Goal: Navigation & Orientation: Find specific page/section

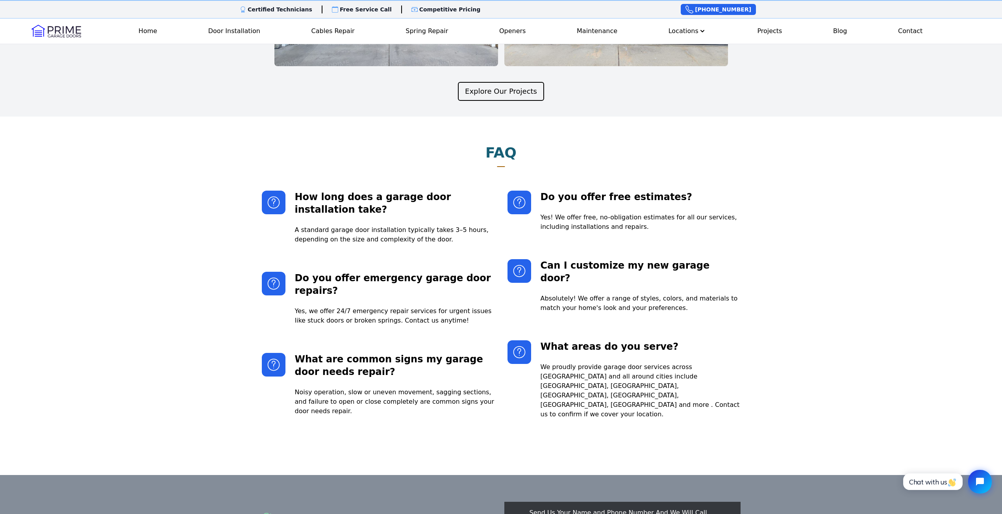
scroll to position [1694, 0]
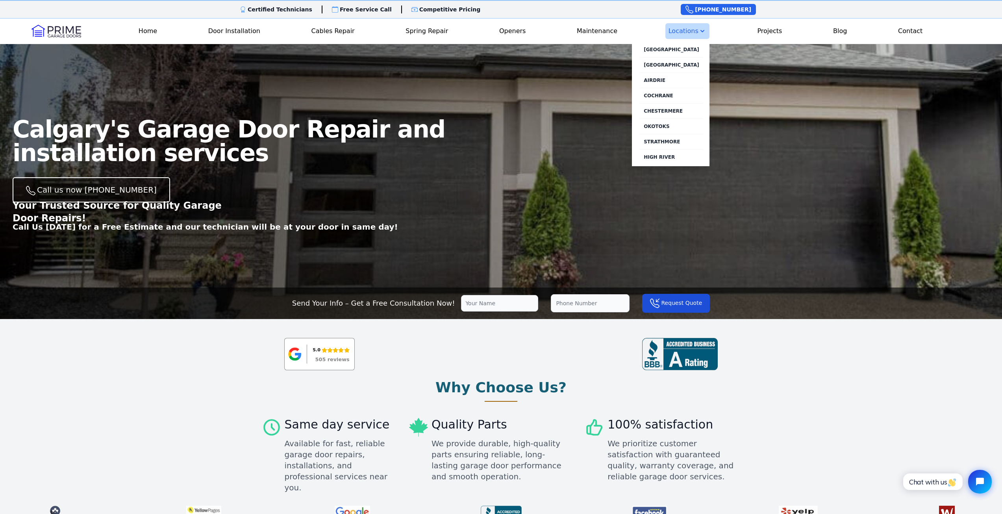
click at [679, 35] on button "Locations" at bounding box center [688, 31] width 44 height 16
click at [676, 50] on link "[GEOGRAPHIC_DATA]" at bounding box center [671, 49] width 63 height 15
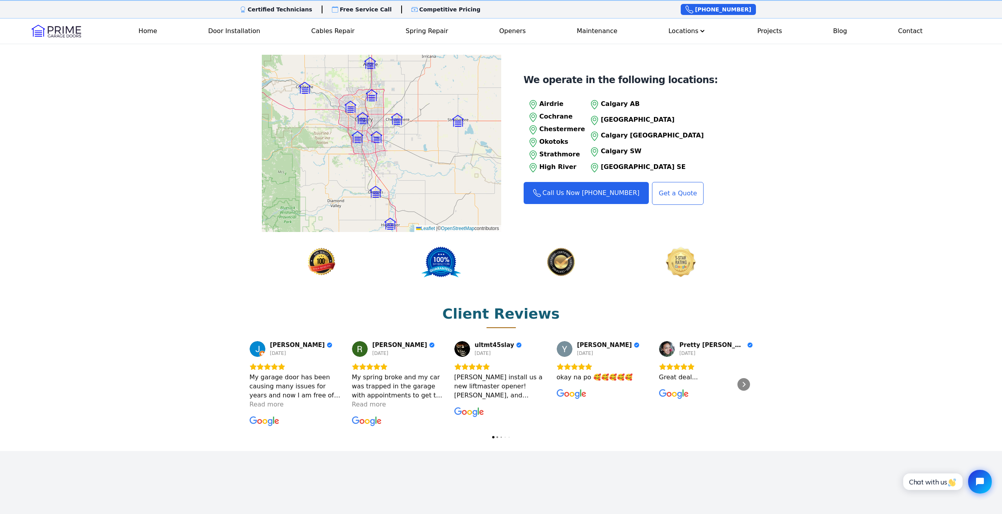
scroll to position [827, 0]
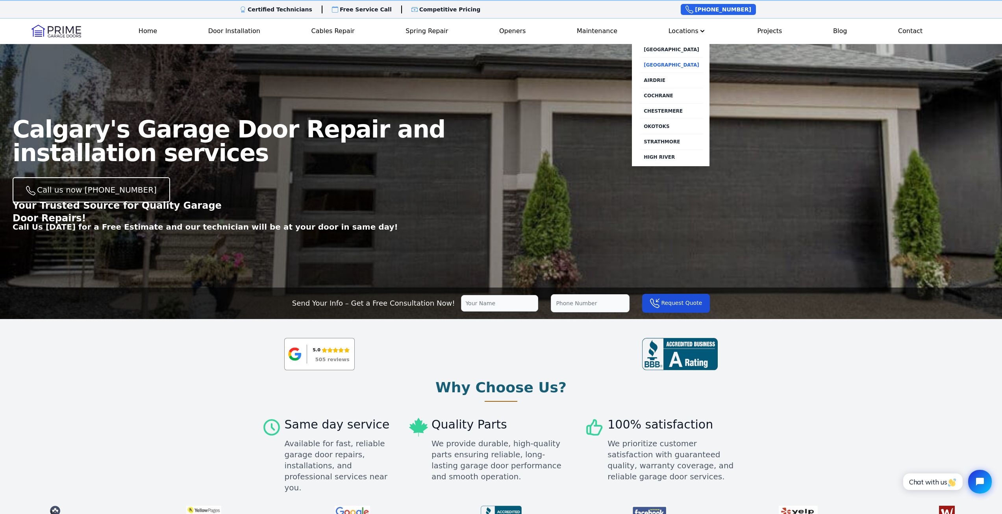
click at [677, 65] on link "[GEOGRAPHIC_DATA]" at bounding box center [671, 64] width 63 height 15
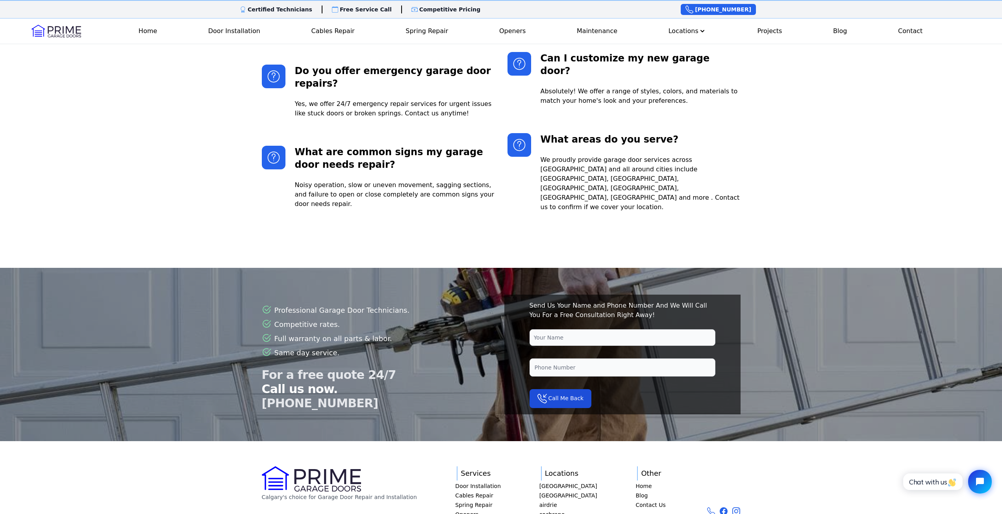
scroll to position [1869, 0]
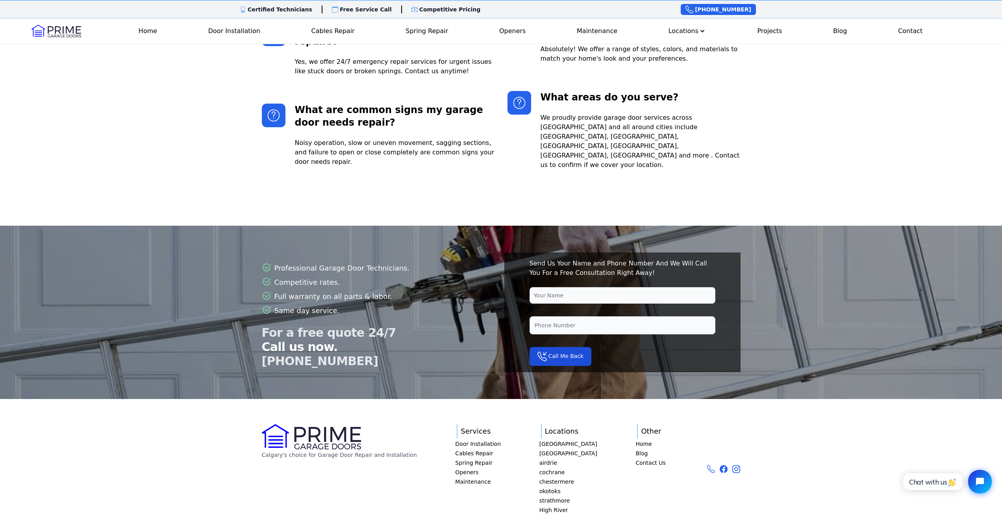
click at [563, 418] on div at bounding box center [501, 344] width 1002 height 236
click at [557, 427] on div at bounding box center [501, 344] width 1002 height 236
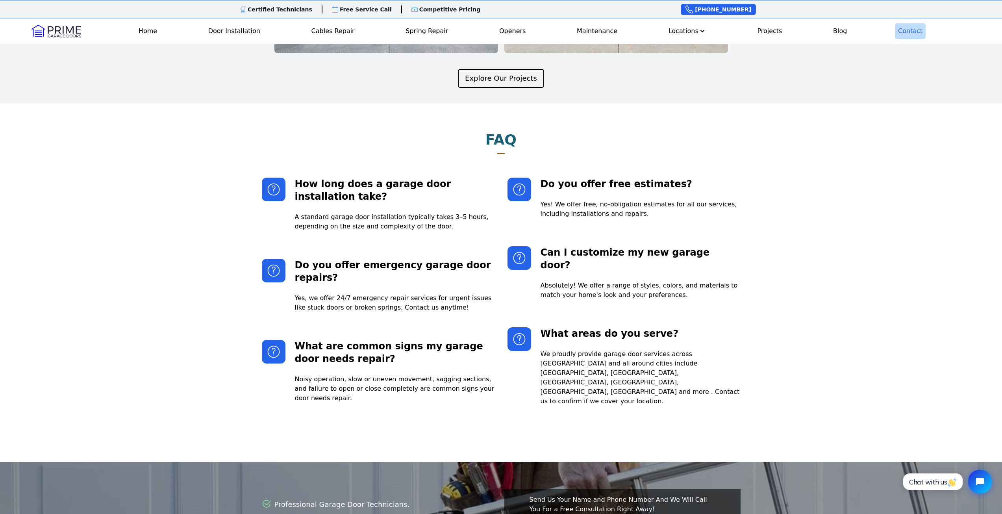
click at [909, 33] on link "Contact" at bounding box center [910, 31] width 31 height 16
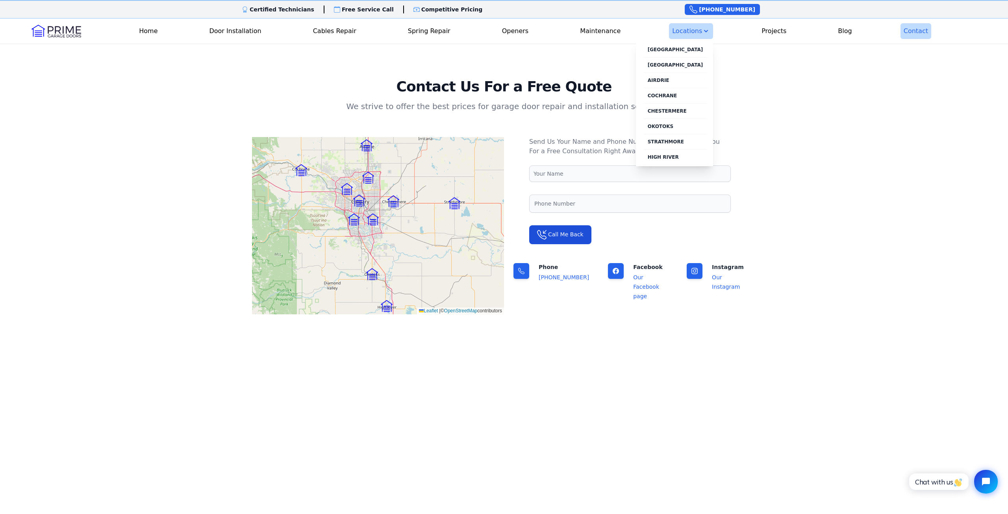
click at [684, 30] on button "Locations" at bounding box center [691, 31] width 44 height 16
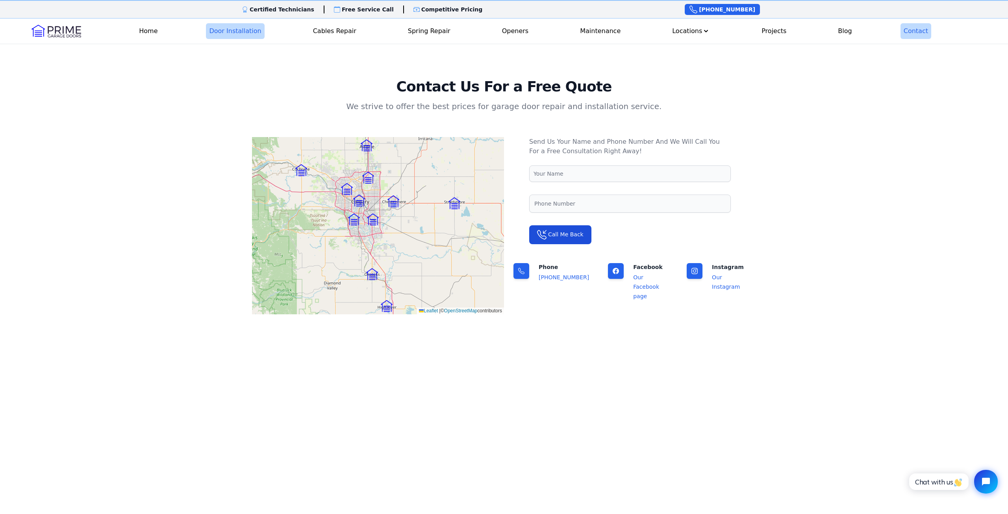
click at [215, 32] on link "Door Installation" at bounding box center [235, 31] width 58 height 16
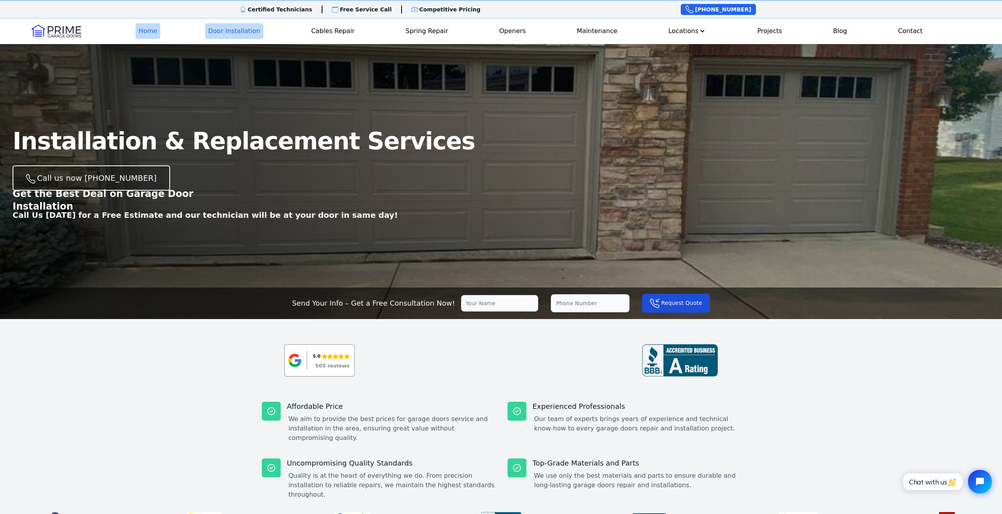
click at [150, 33] on link "Home" at bounding box center [147, 31] width 25 height 16
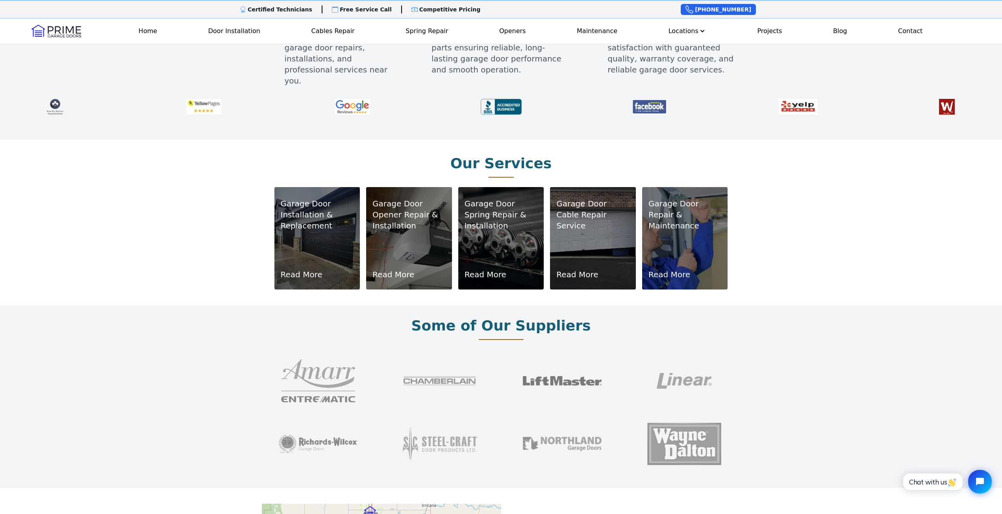
scroll to position [236, 0]
